Goal: Task Accomplishment & Management: Complete application form

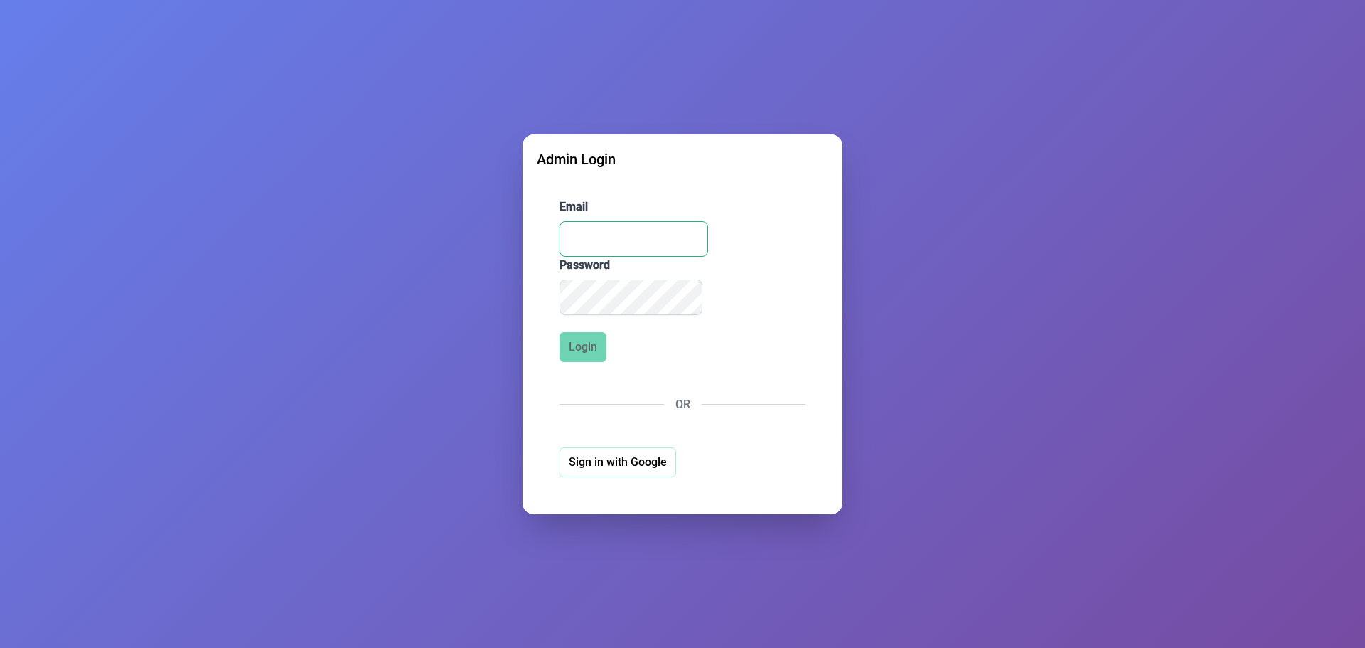
click at [599, 238] on input "Email" at bounding box center [634, 239] width 149 height 36
type input "[EMAIL_ADDRESS][DOMAIN_NAME]"
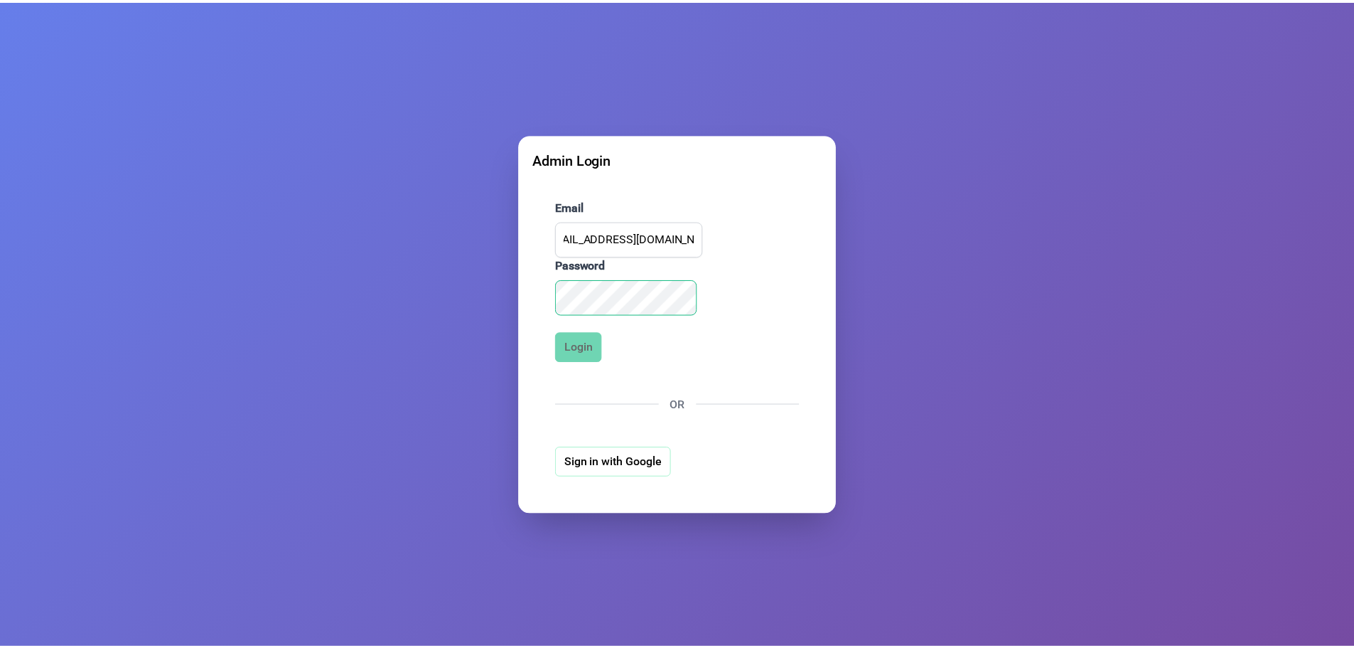
scroll to position [0, 0]
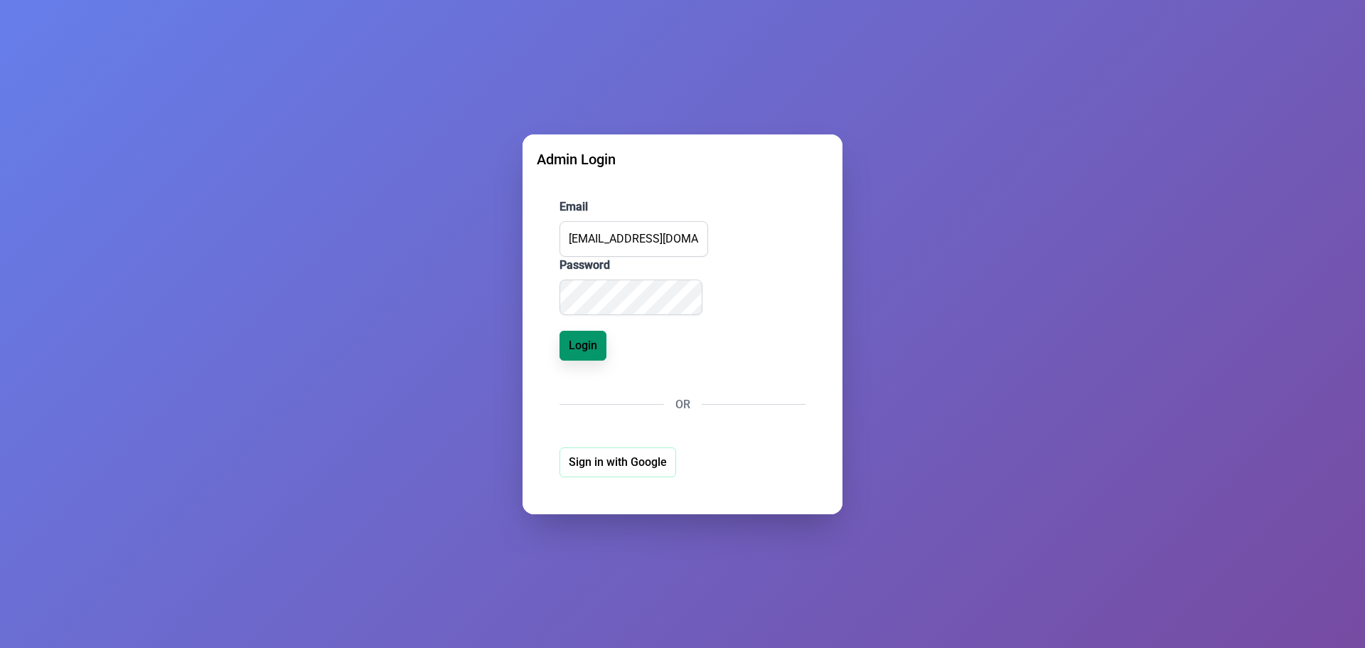
click at [573, 344] on span "Login" at bounding box center [583, 345] width 28 height 17
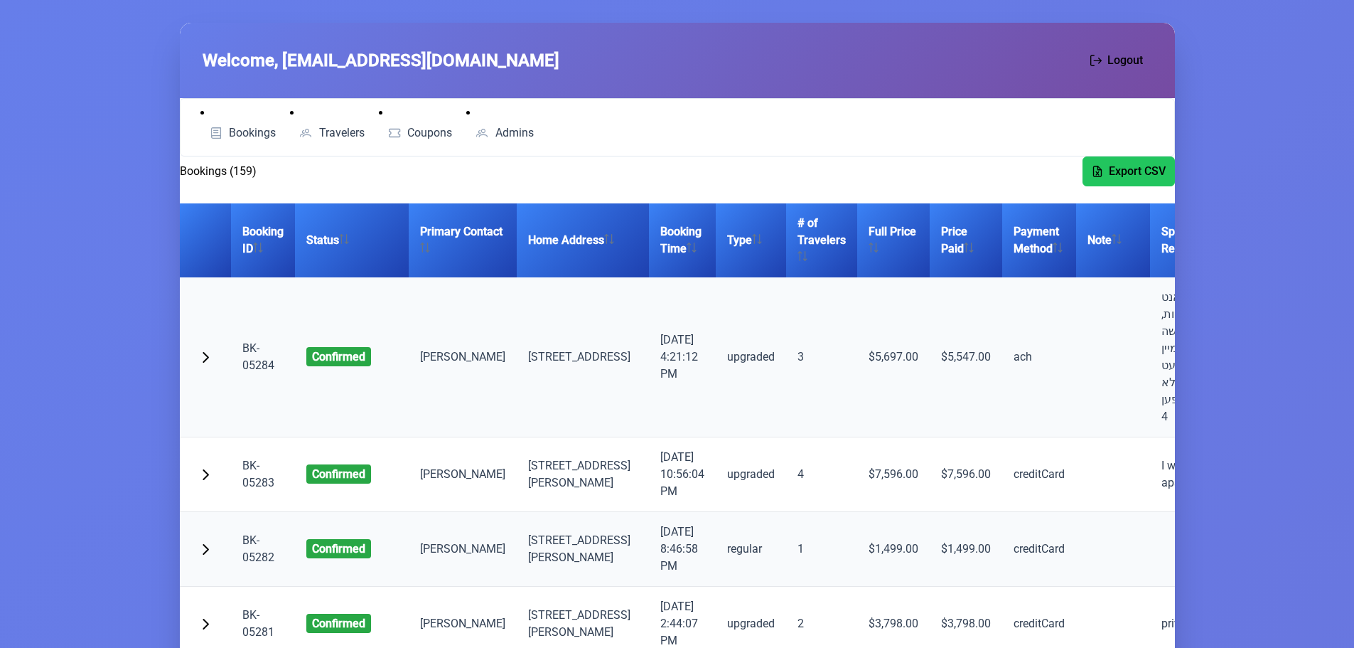
click at [251, 371] on link "BK-05284" at bounding box center [258, 356] width 32 height 31
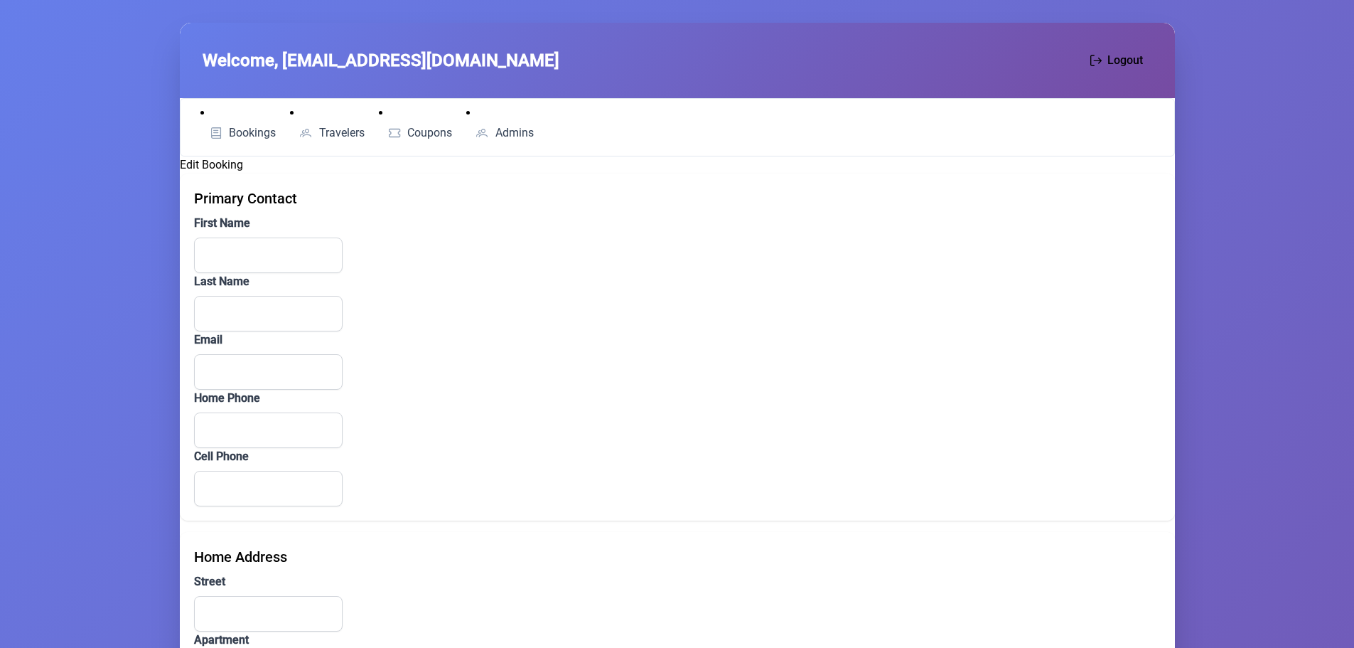
type input "[PERSON_NAME]"
type input "[PERSON_NAME][EMAIL_ADDRESS][DOMAIN_NAME]"
type input "[PHONE_NUMBER]"
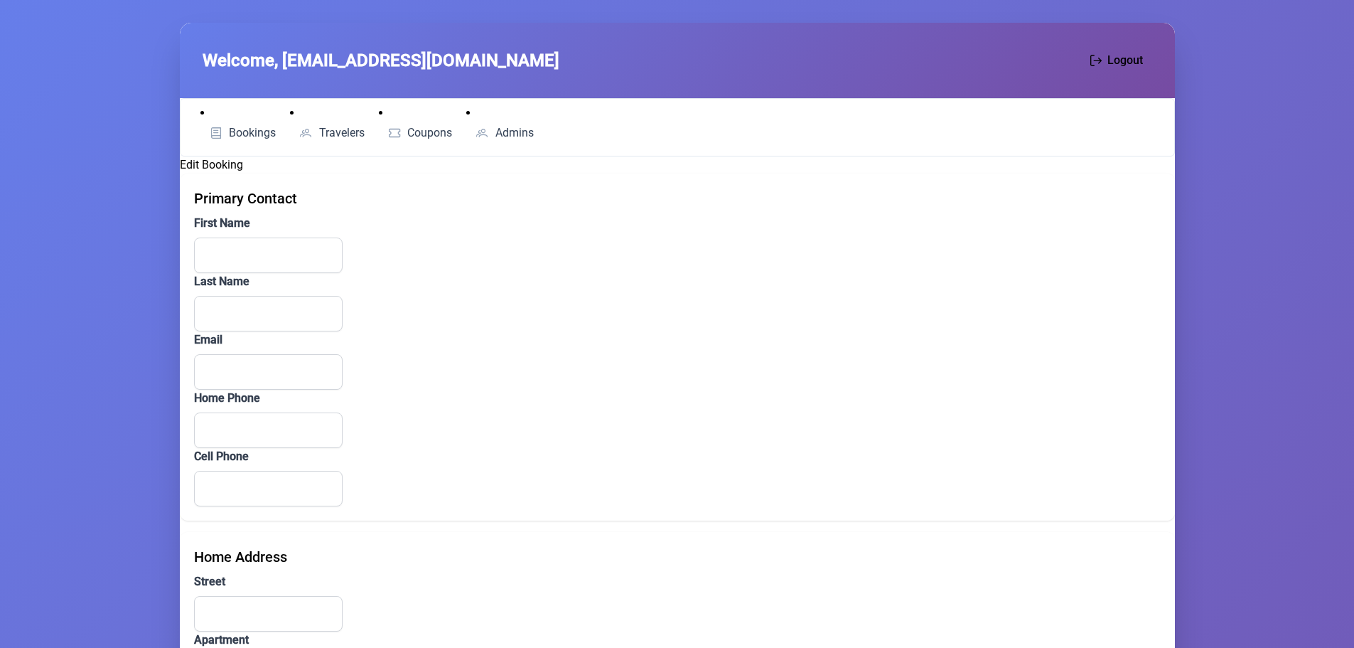
type input "[STREET_ADDRESS]"
type input "5"
type input "[GEOGRAPHIC_DATA]"
type input "NY"
type input "11206"
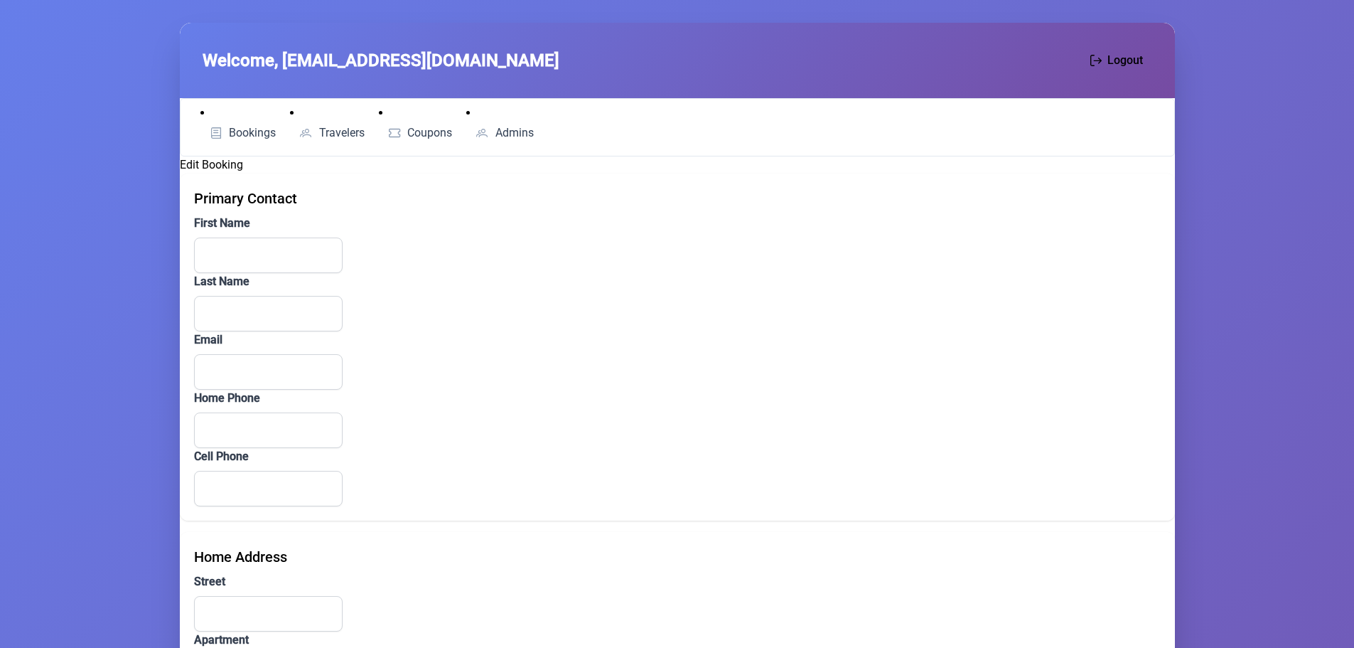
type textarea "פּריוואט הויז, נאנט צו מעוראות, שהילוך רב קשה לו מעגליך מיין ברידער וועט קומען …"
type input "ach"
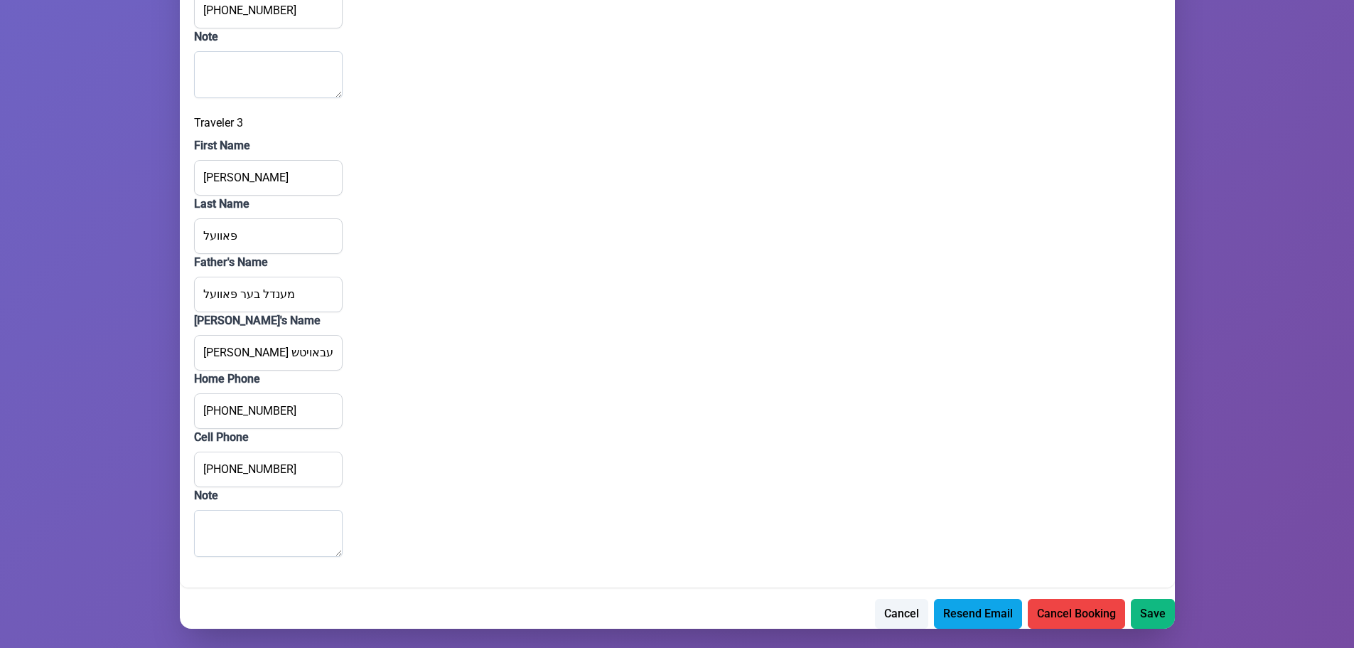
scroll to position [2363, 0]
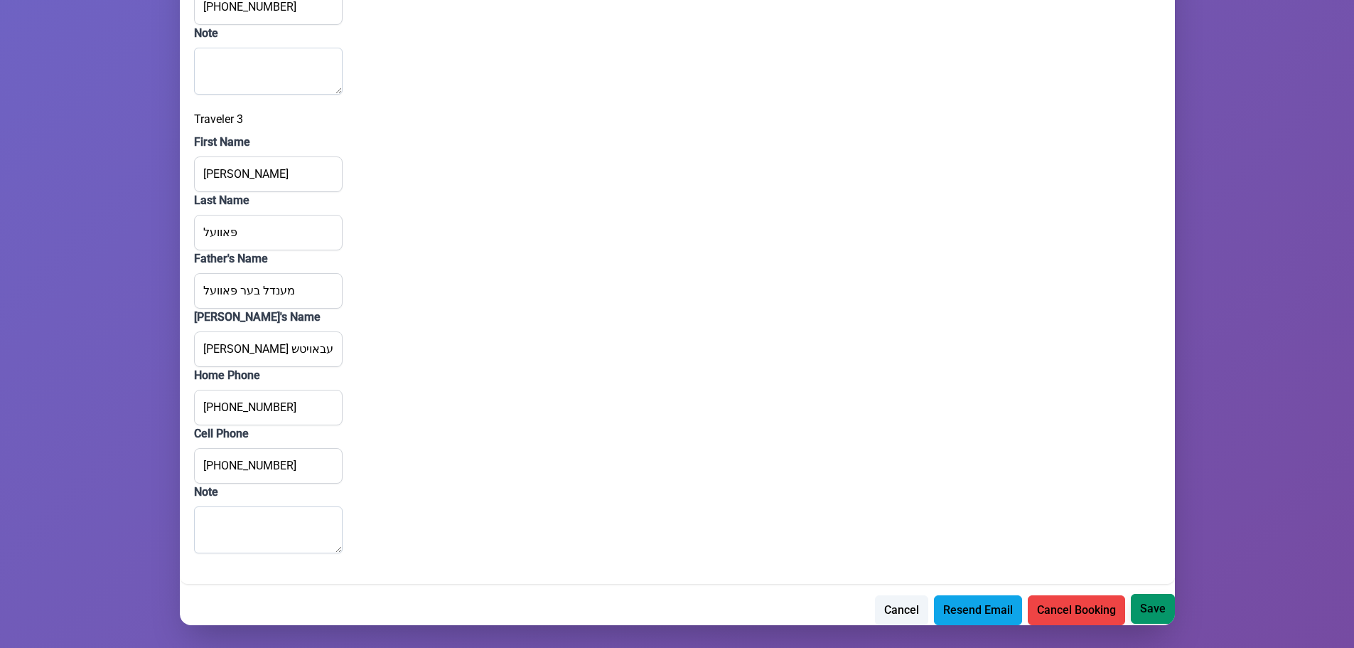
click at [1151, 606] on span "Save" at bounding box center [1153, 608] width 26 height 17
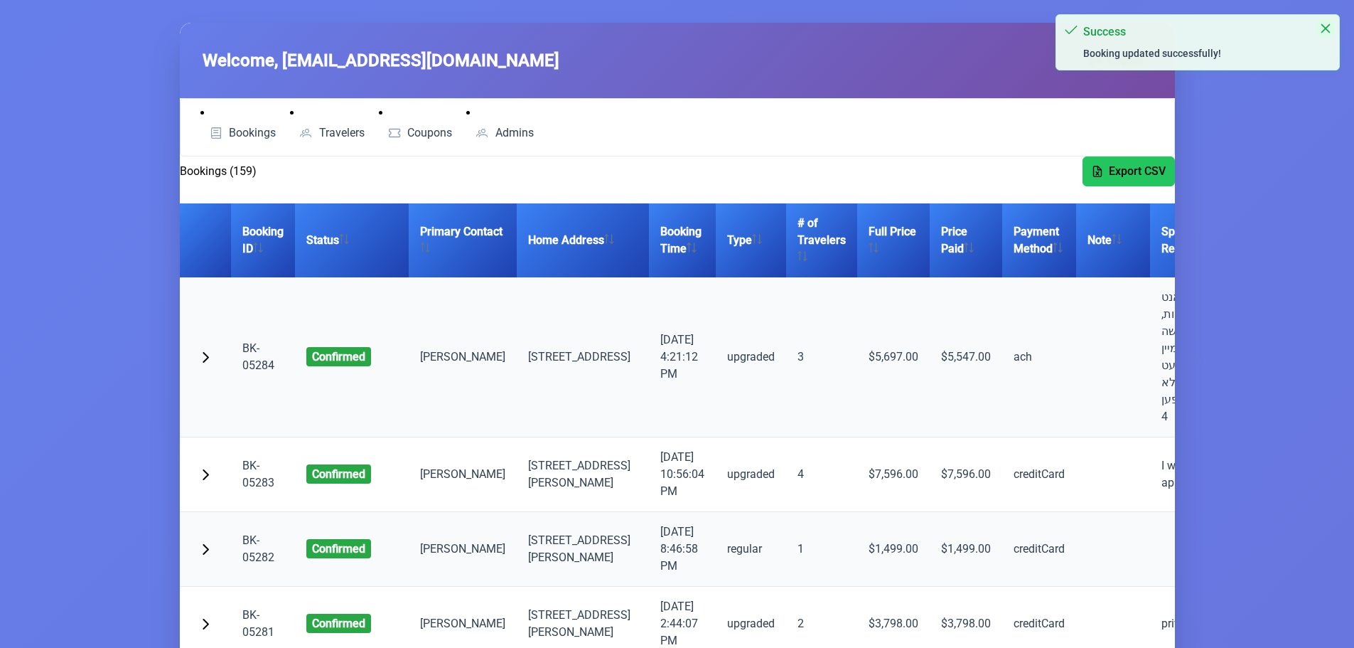
click at [1328, 20] on button "Close" at bounding box center [1326, 28] width 20 height 20
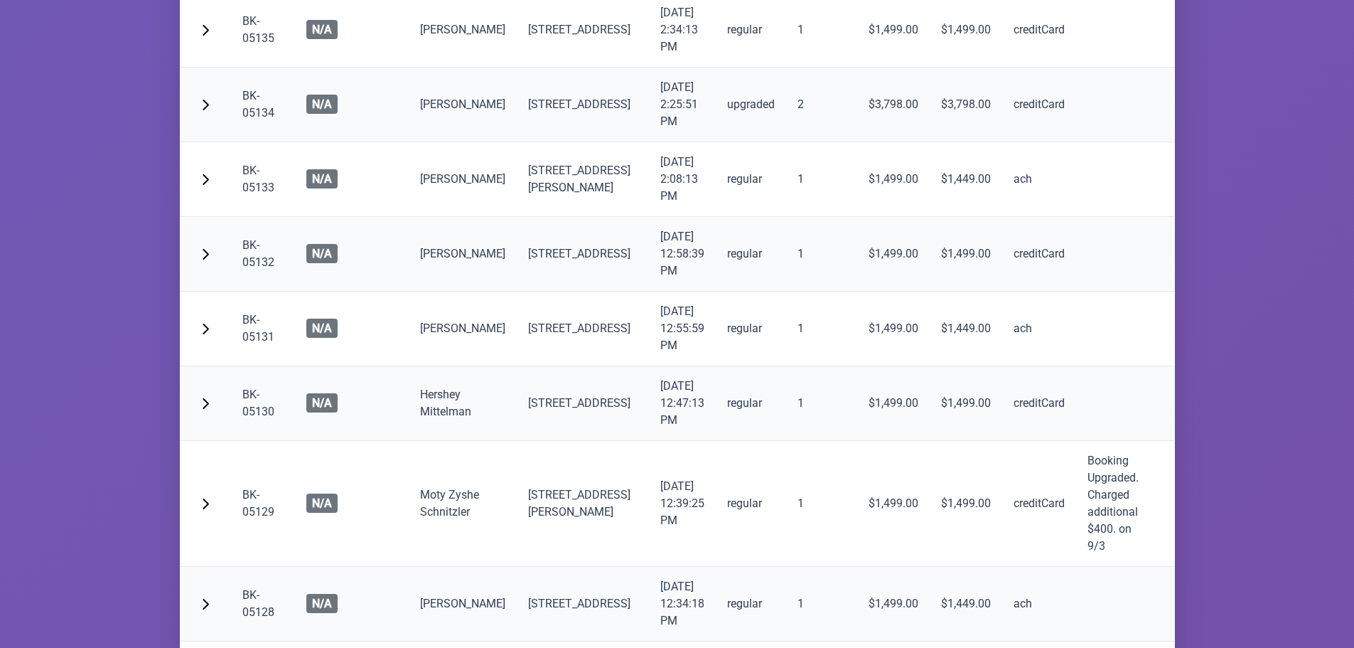
scroll to position [10380, 0]
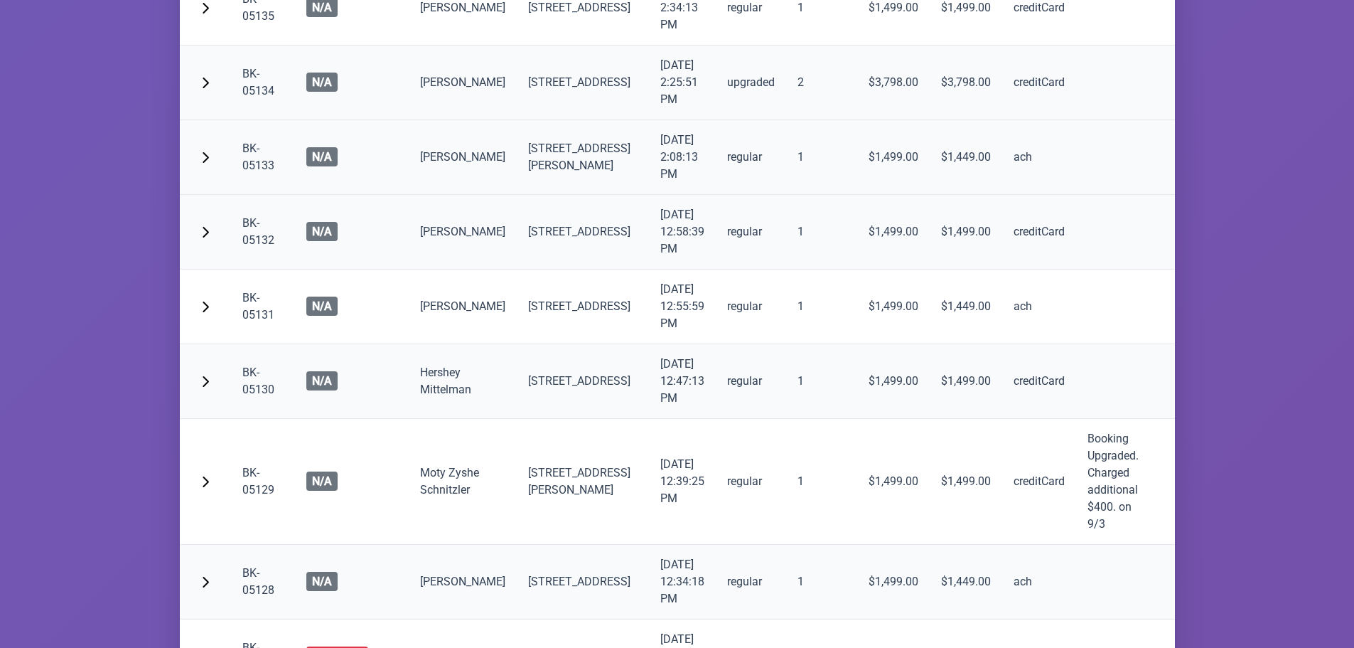
click at [259, 172] on link "BK-05133" at bounding box center [258, 156] width 32 height 31
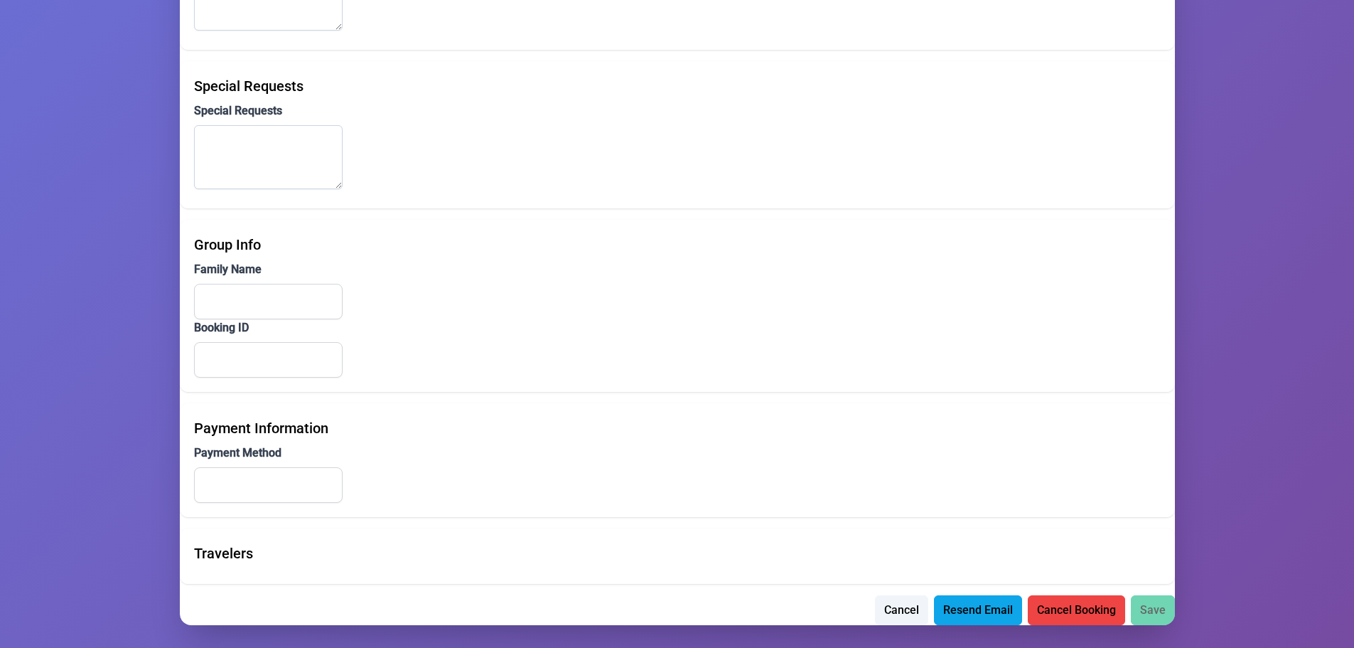
scroll to position [988, 0]
type input "[PERSON_NAME]"
type input "[EMAIL_ADDRESS][DOMAIN_NAME]"
type input "[PHONE_NUMBER]"
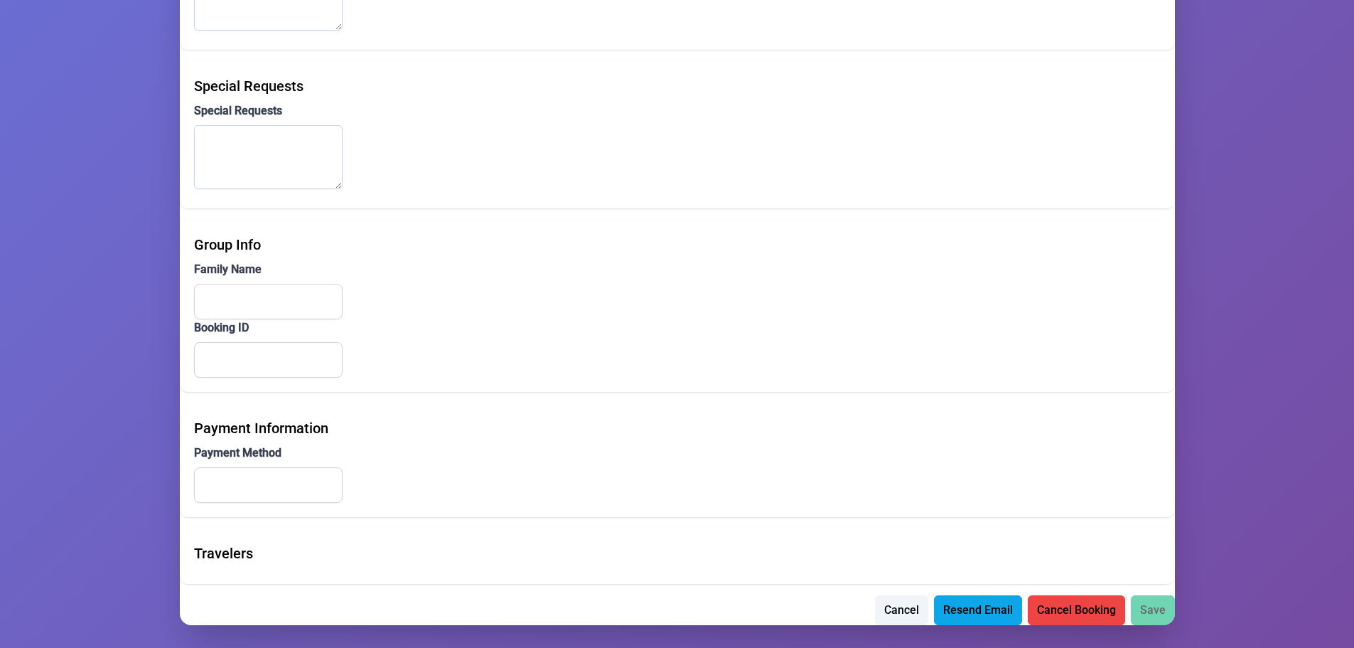
type input "[PHONE_NUMBER]"
type input "[STREET_ADDRESS]"
type input "302"
type input "[PERSON_NAME]"
type input "NY"
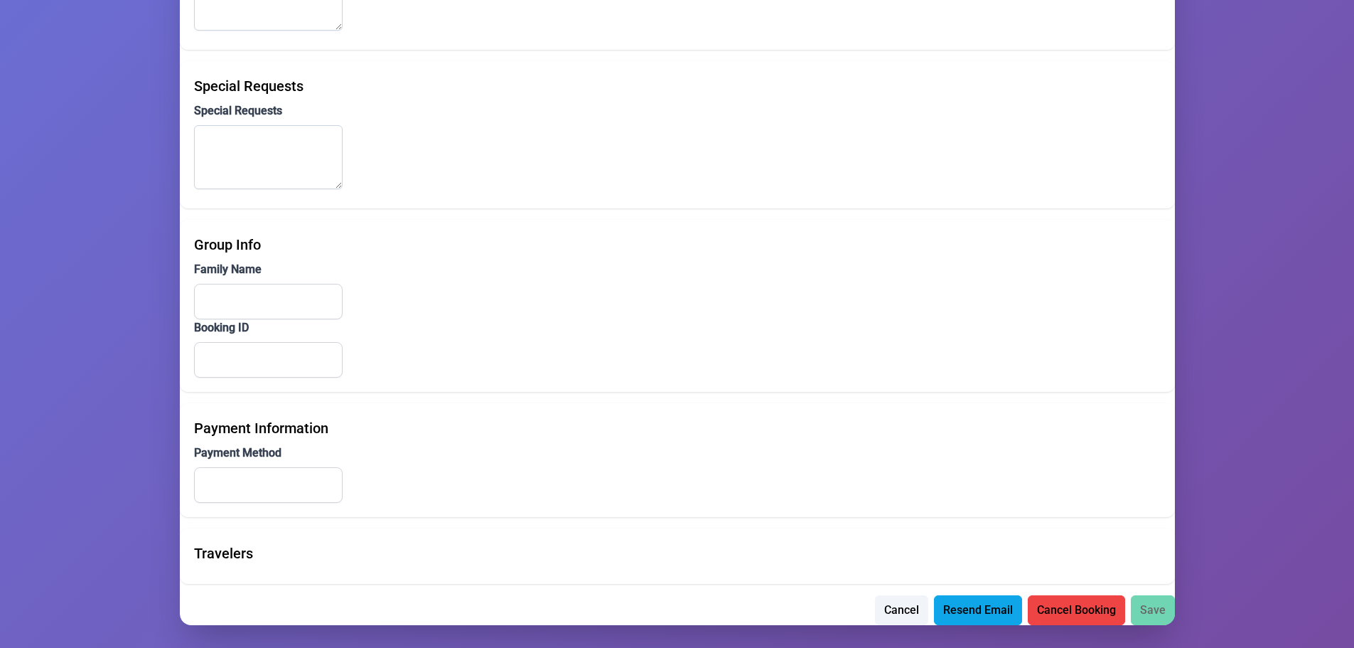
type input "10950"
type input "שווארטץ"
type input "BK-05512"
type input "ach"
click at [988, 603] on span "Resend Email" at bounding box center [978, 608] width 70 height 17
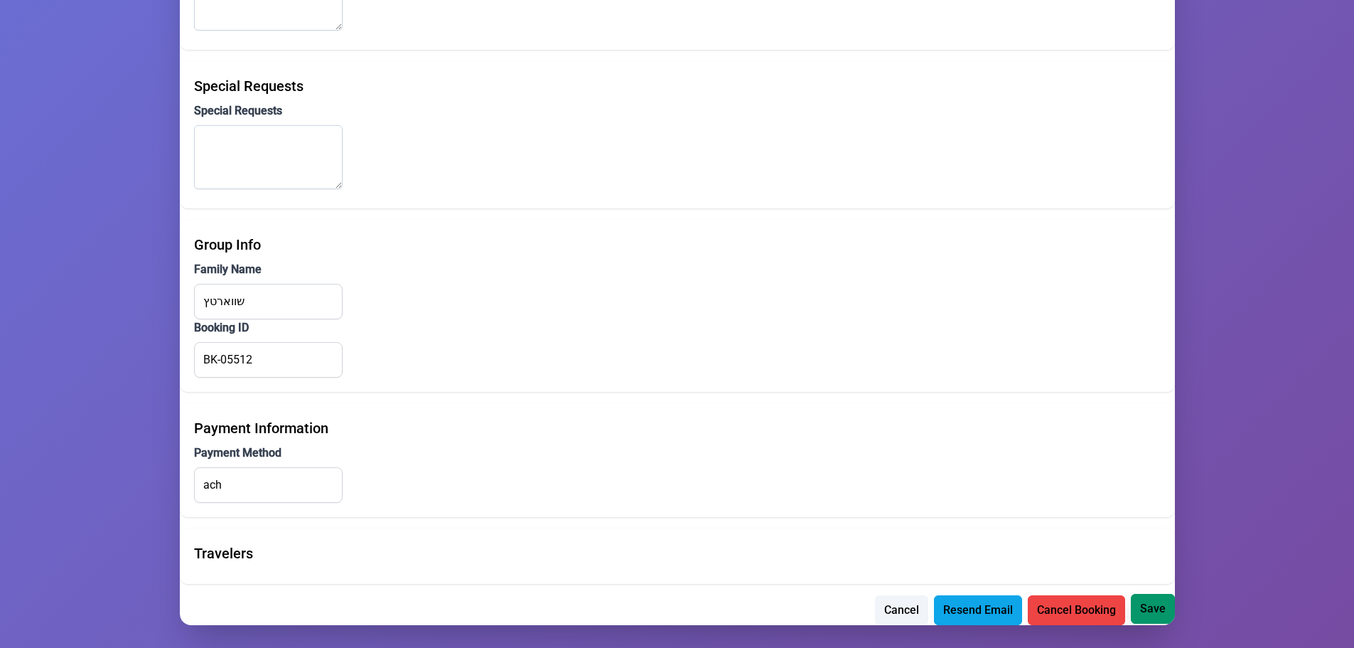
click at [1144, 606] on span "Save" at bounding box center [1153, 608] width 26 height 17
